Goal: Find specific page/section: Find specific page/section

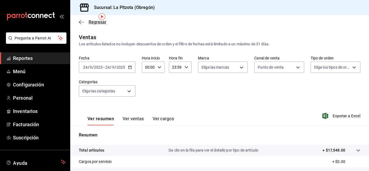
scroll to position [21, 0]
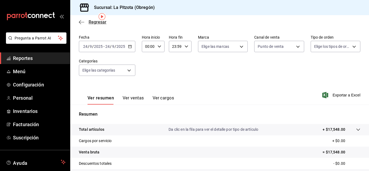
click at [100, 23] on span "Regresar" at bounding box center [98, 21] width 18 height 5
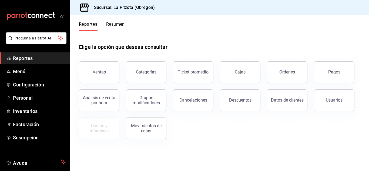
click at [117, 24] on button "Resumen" at bounding box center [115, 26] width 19 height 9
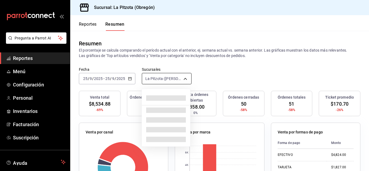
click at [161, 76] on body "Pregunta a Parrot AI Reportes Menú Configuración Personal Inventarios Facturaci…" at bounding box center [184, 85] width 369 height 171
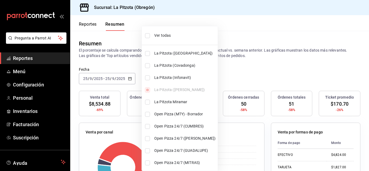
click at [149, 76] on li "La Pitzota (Infonavit)" at bounding box center [180, 78] width 76 height 12
type input "[object Object],[object Object]"
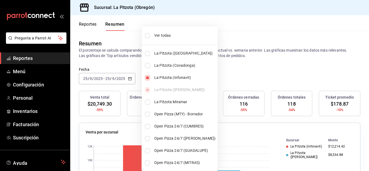
click at [149, 76] on input "checkbox" at bounding box center [147, 77] width 5 height 5
checkbox input "false"
type input "[object Object]"
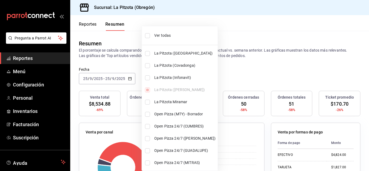
click at [108, 67] on div at bounding box center [184, 85] width 369 height 171
